Goal: Information Seeking & Learning: Learn about a topic

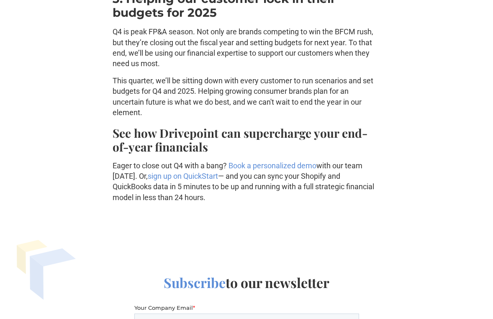
scroll to position [2310, 0]
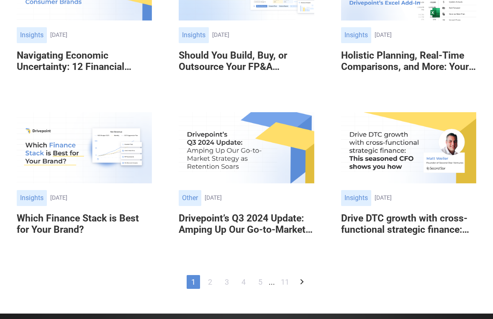
click at [209, 284] on link "2" at bounding box center [209, 282] width 13 height 14
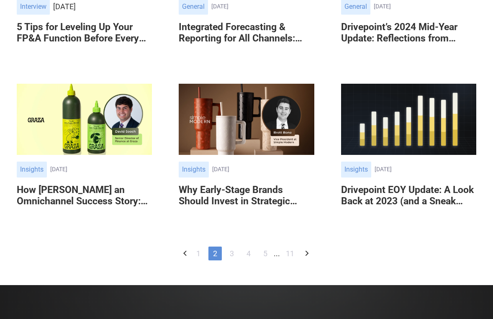
scroll to position [356, 0]
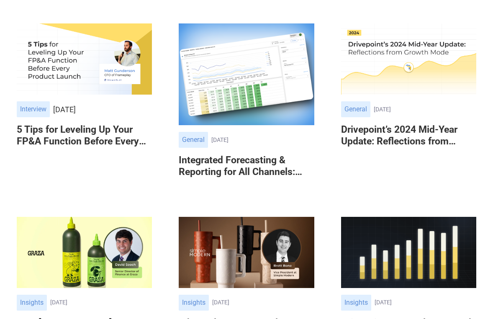
click at [228, 125] on img at bounding box center [246, 73] width 135 height 101
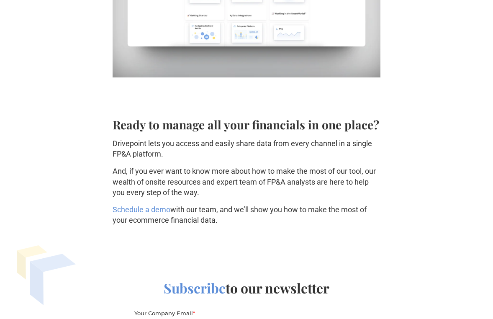
scroll to position [3380, 0]
